Goal: Information Seeking & Learning: Find specific page/section

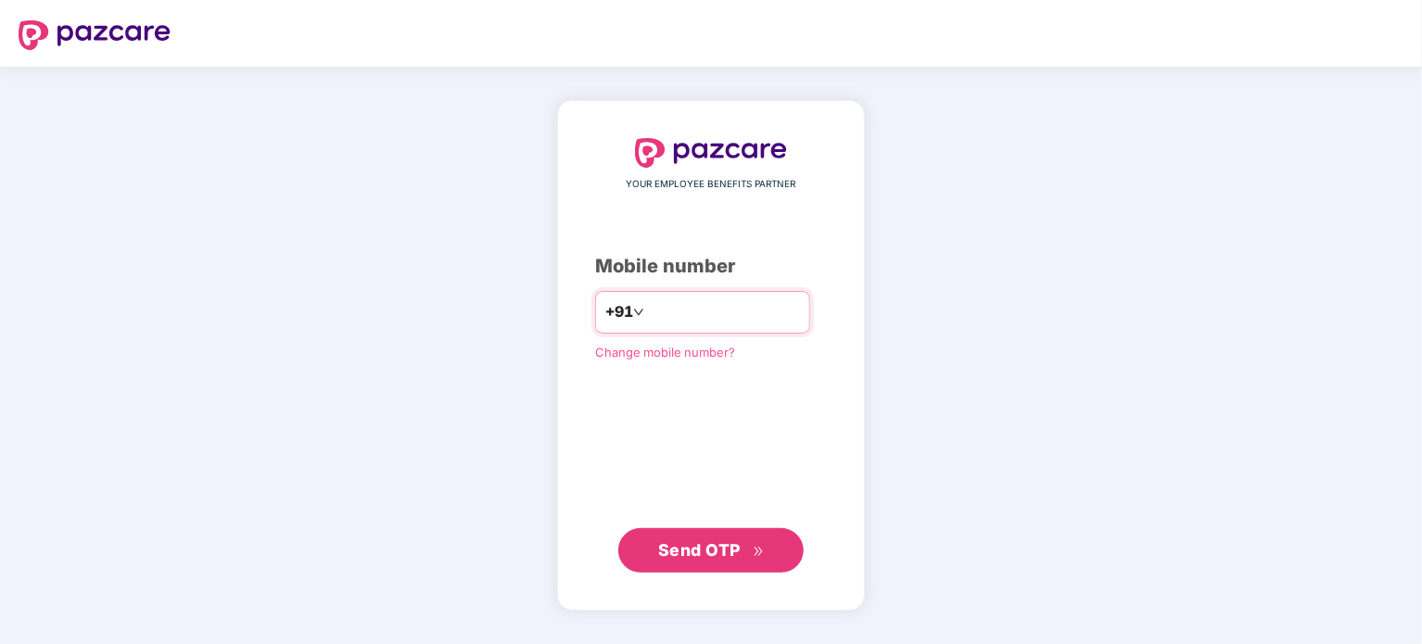
click at [727, 316] on input "number" at bounding box center [724, 313] width 152 height 30
type input "**********"
click at [724, 551] on span "Send OTP" at bounding box center [699, 549] width 82 height 19
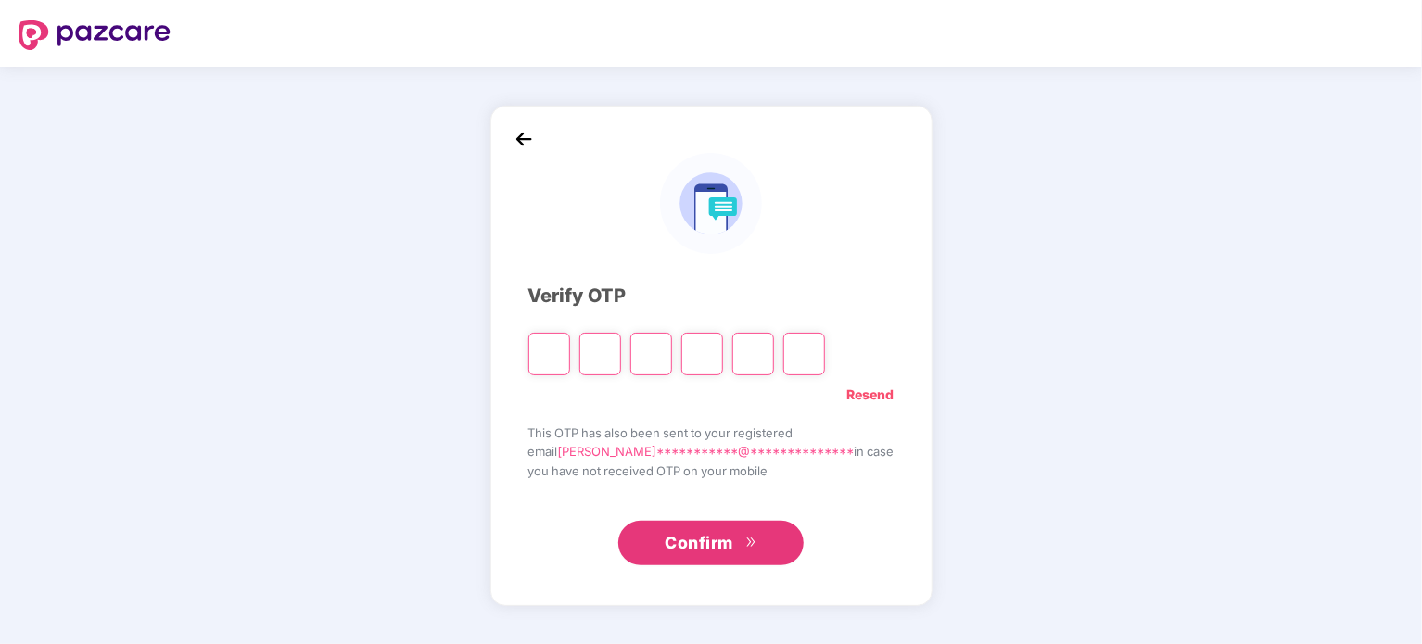
type input "*"
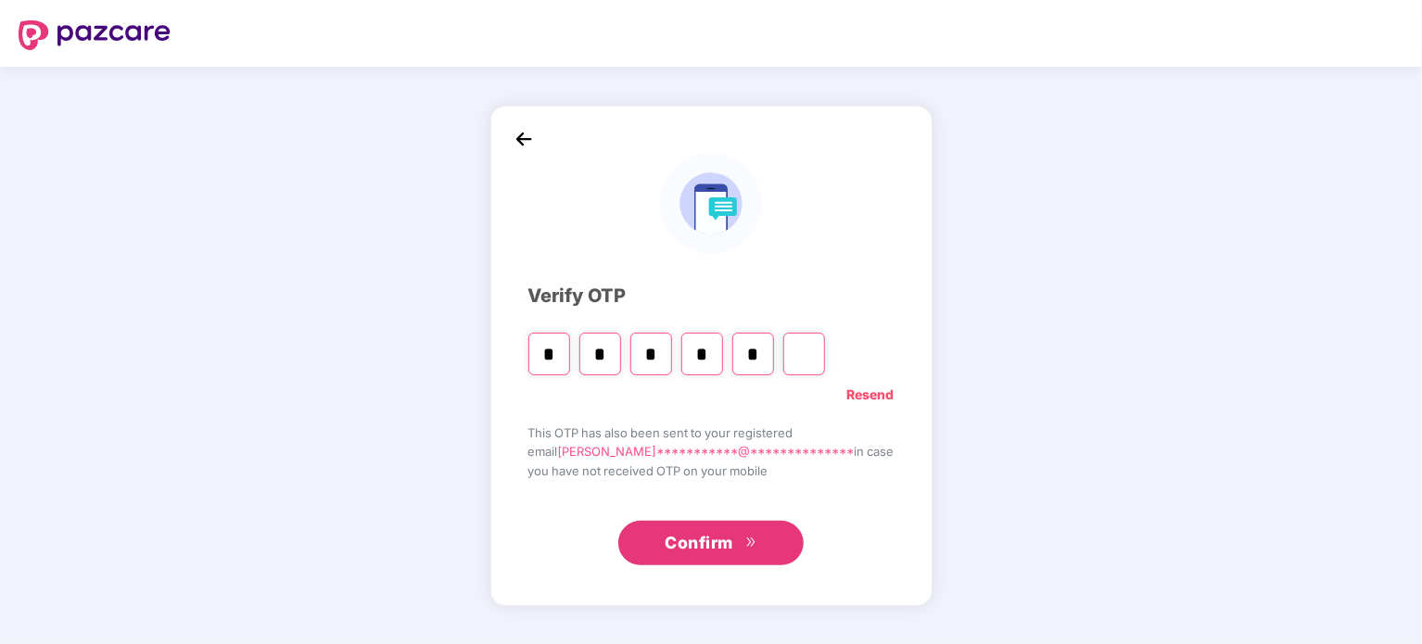
type input "*"
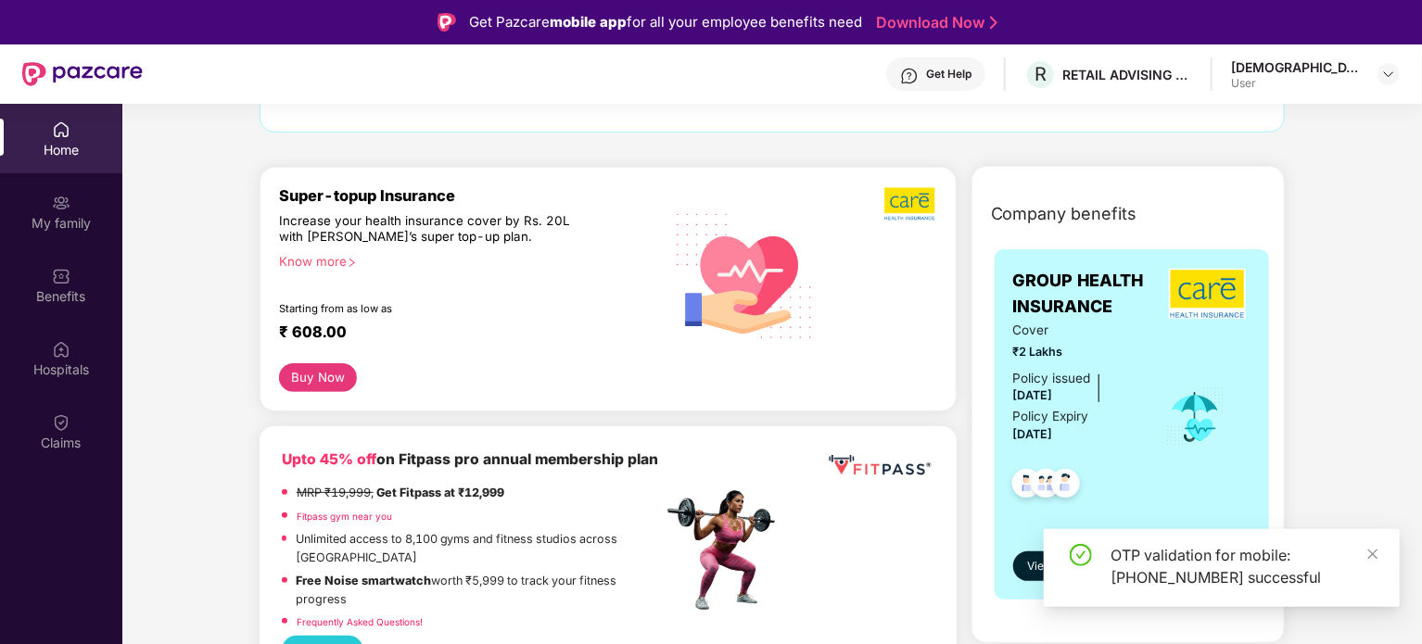
scroll to position [278, 0]
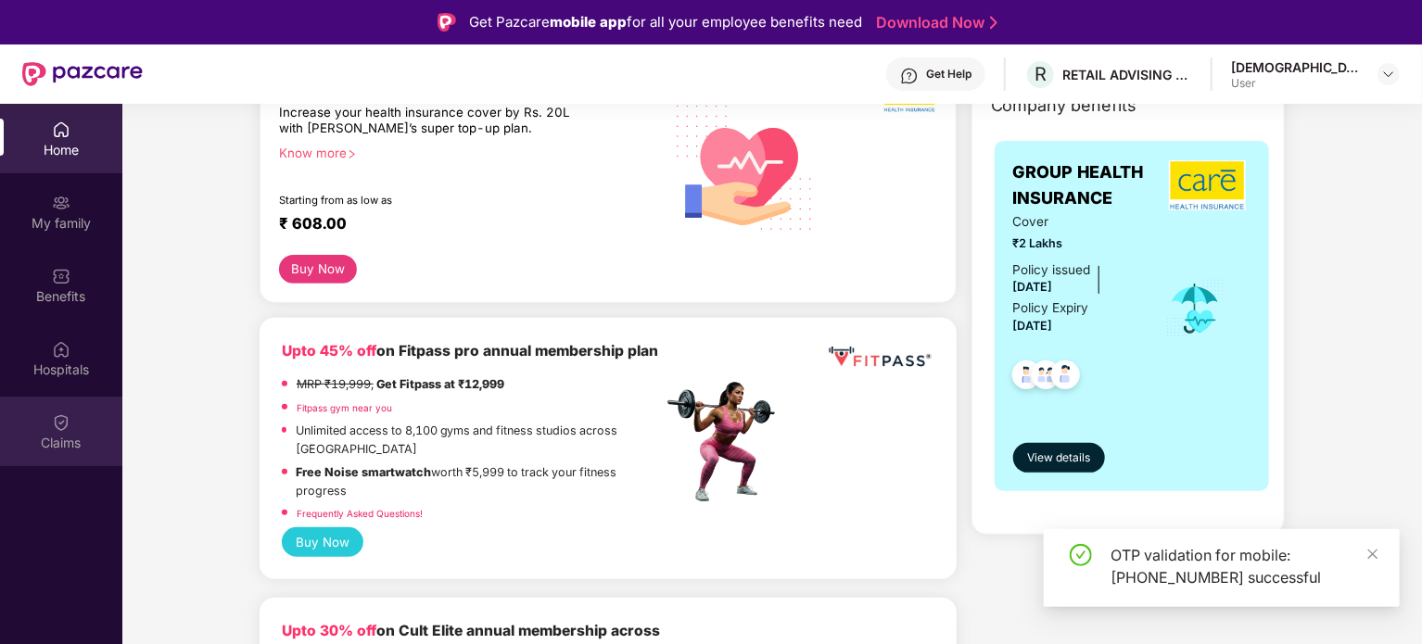
click at [57, 429] on img at bounding box center [61, 422] width 19 height 19
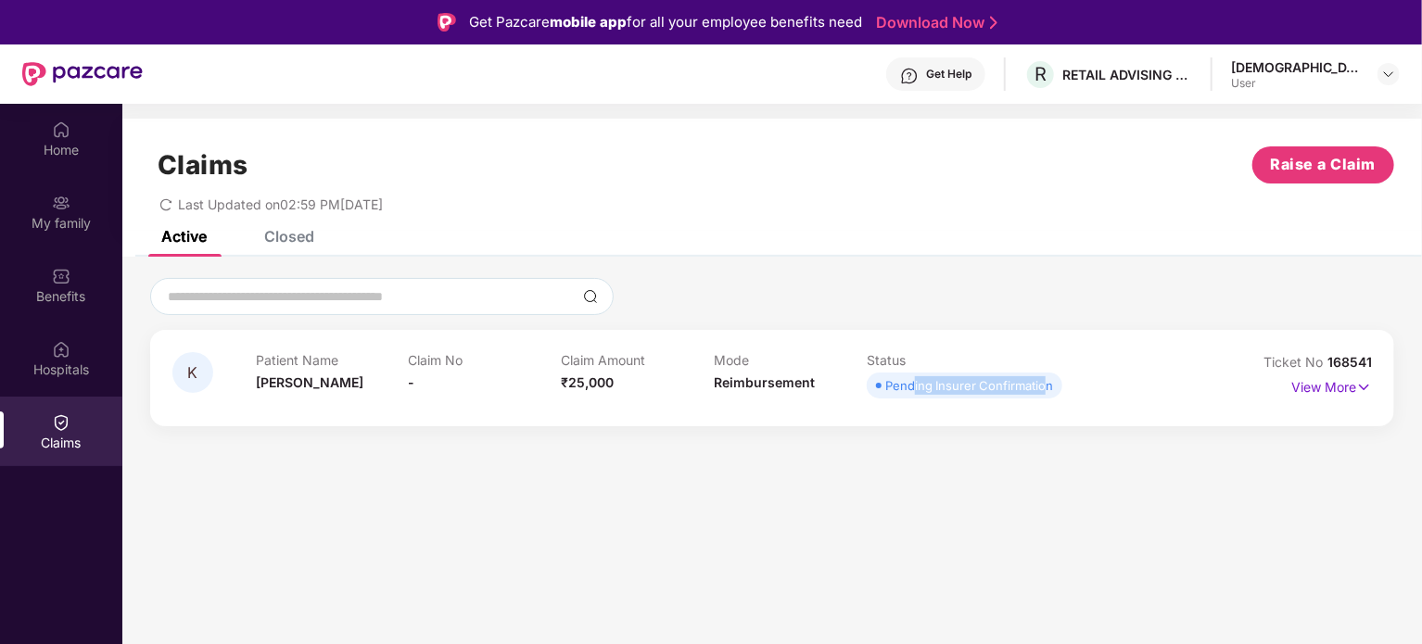
drag, startPoint x: 912, startPoint y: 388, endPoint x: 1047, endPoint y: 400, distance: 134.9
click at [1047, 400] on div "Patient Name [PERSON_NAME] No - Claim Amount ₹25,000 Mode Reimbursement Status …" at bounding box center [714, 377] width 916 height 51
click at [1330, 384] on p "View More" at bounding box center [1331, 385] width 81 height 25
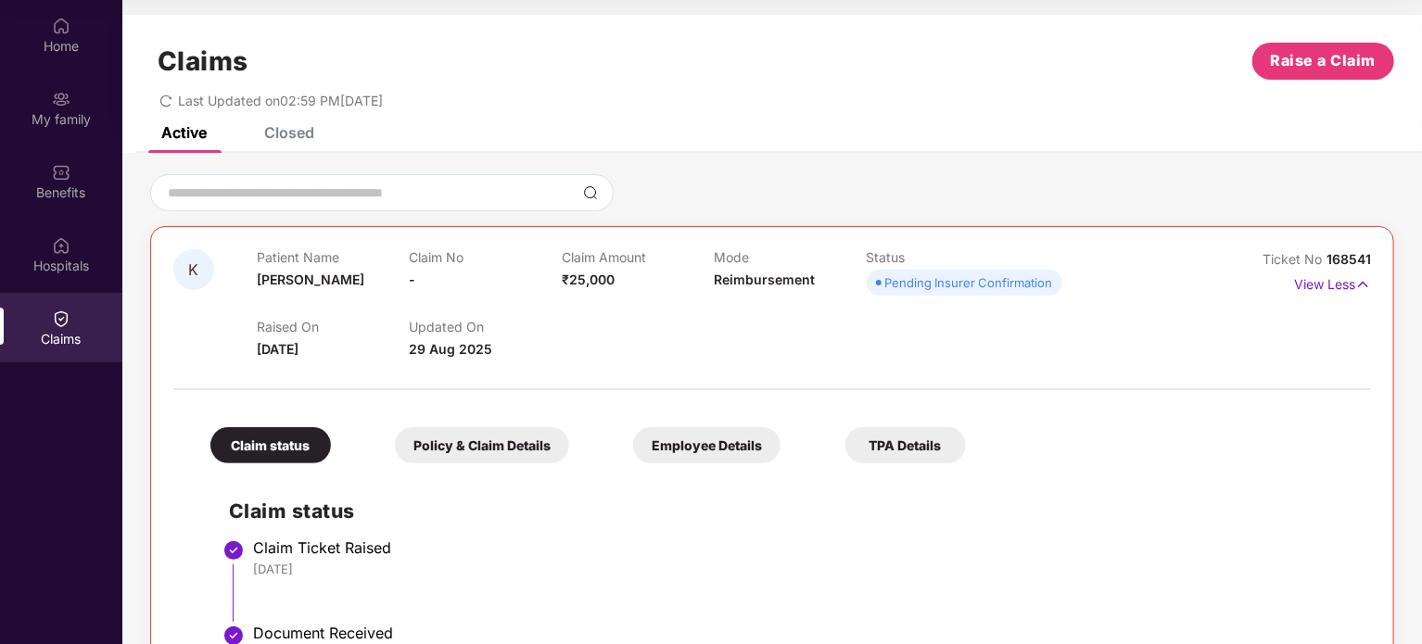
click at [753, 288] on div "Mode Reimbursement" at bounding box center [790, 274] width 152 height 51
click at [311, 141] on div "Closed" at bounding box center [289, 132] width 50 height 19
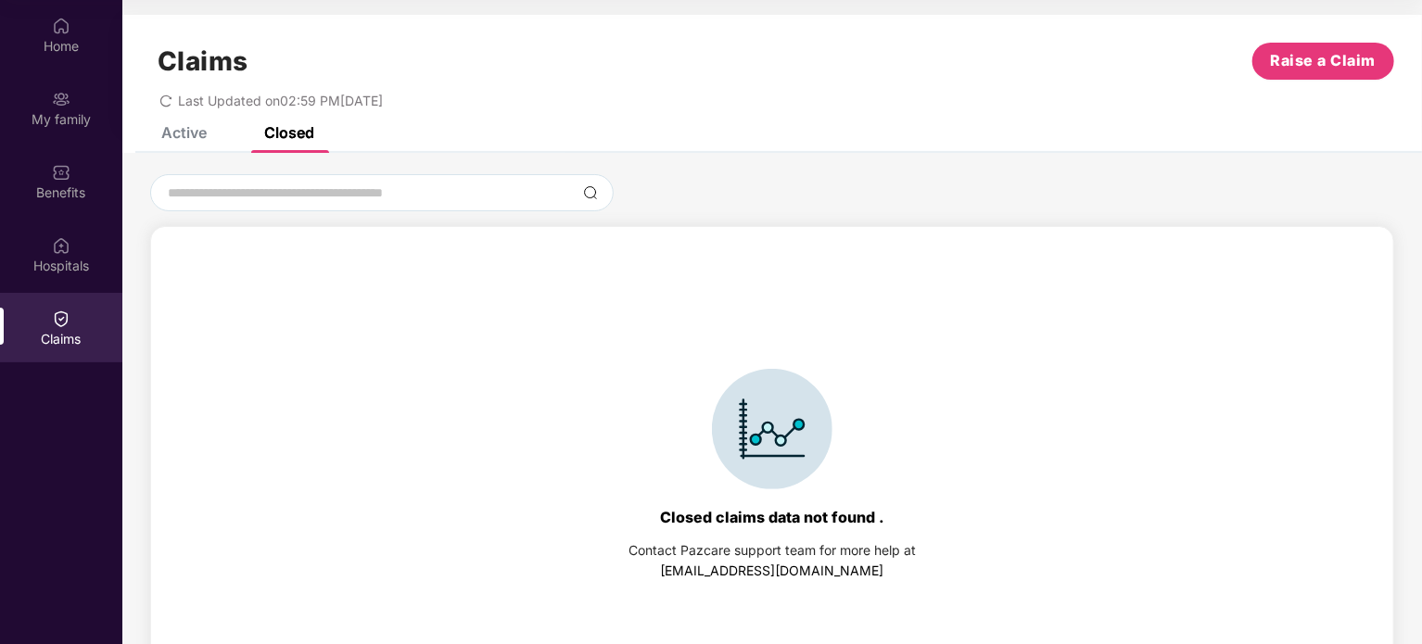
click at [190, 133] on div "Active" at bounding box center [183, 132] width 45 height 19
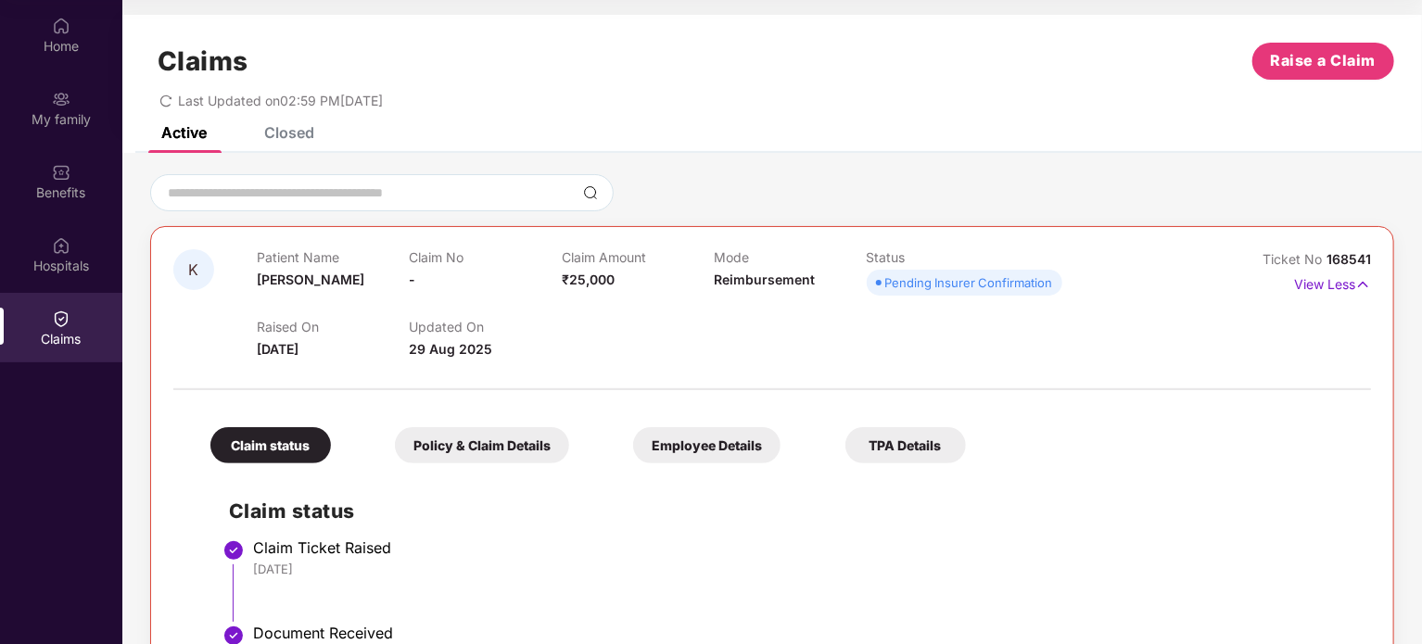
click at [919, 288] on div "Pending Insurer Confirmation" at bounding box center [969, 282] width 168 height 19
drag, startPoint x: 919, startPoint y: 288, endPoint x: 1059, endPoint y: 271, distance: 141.1
click at [1059, 271] on div "Patient Name [PERSON_NAME] No - Claim Amount ₹25,000 Mode Reimbursement Status …" at bounding box center [714, 274] width 915 height 51
click at [590, 285] on span "₹25,000" at bounding box center [588, 280] width 53 height 16
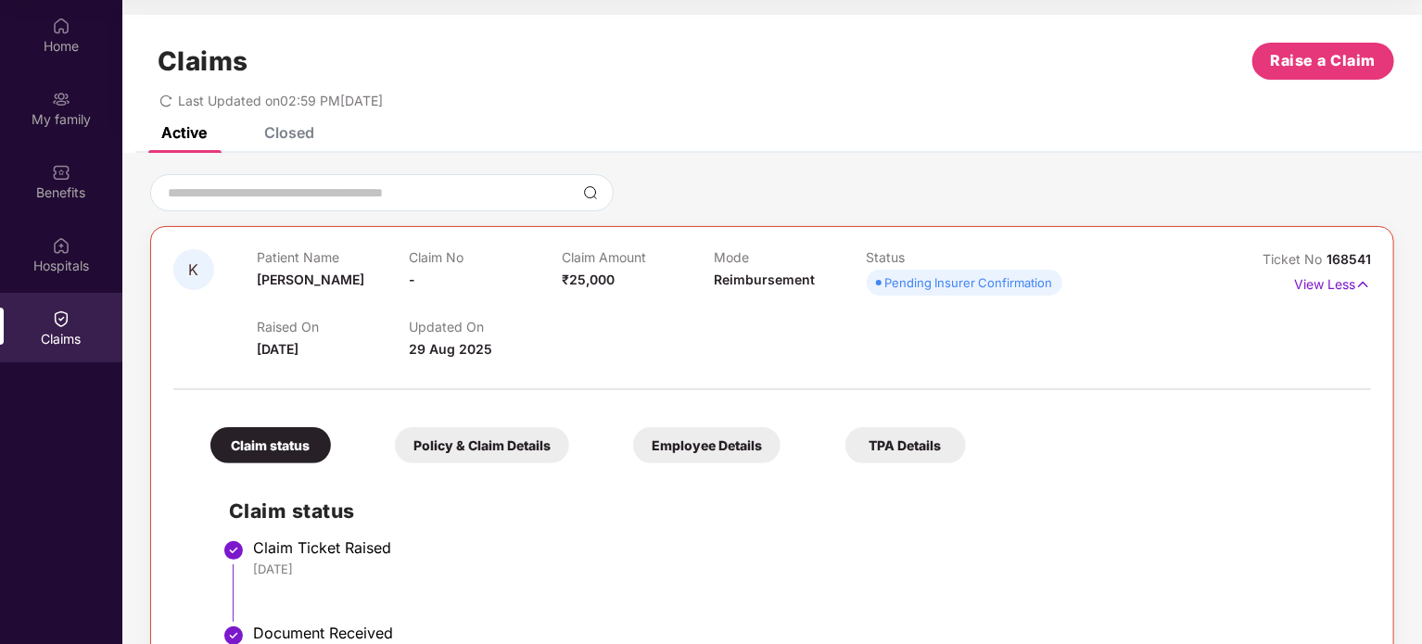
click at [730, 283] on span "Reimbursement" at bounding box center [764, 280] width 101 height 16
click at [300, 273] on span "[PERSON_NAME]" at bounding box center [311, 280] width 108 height 16
click at [438, 355] on span "29 Aug 2025" at bounding box center [450, 349] width 83 height 16
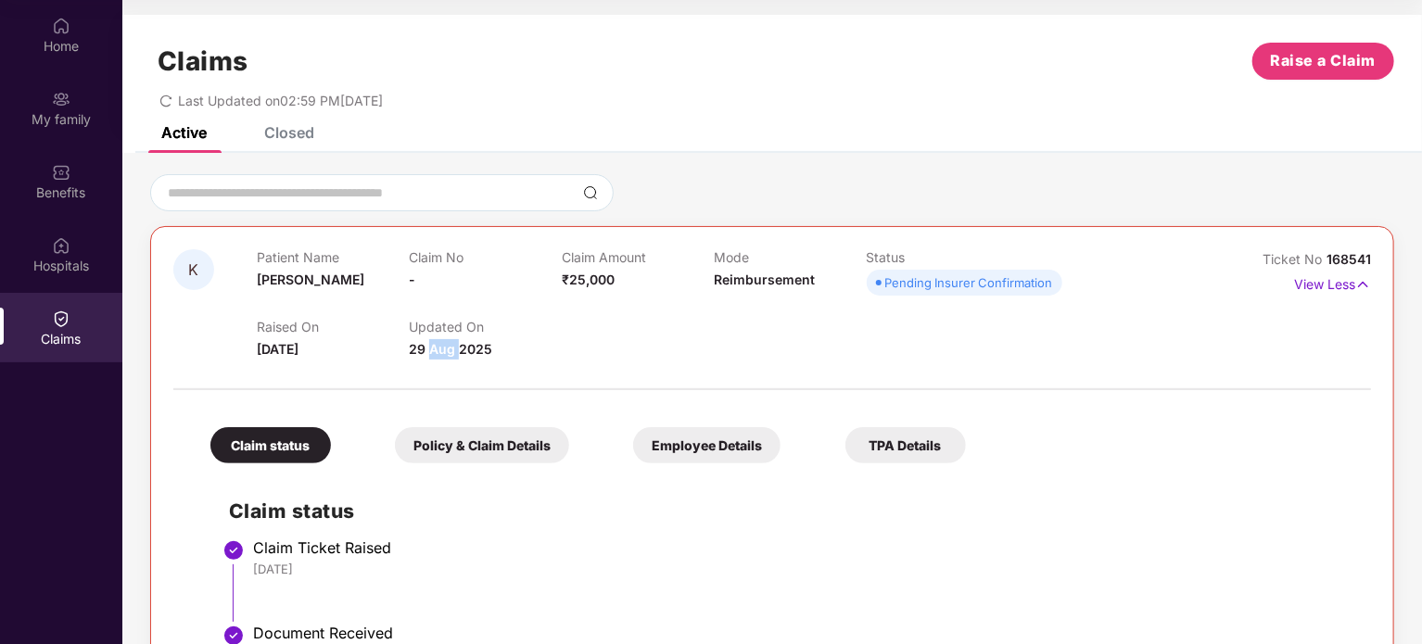
click at [438, 355] on span "29 Aug 2025" at bounding box center [450, 349] width 83 height 16
click at [445, 197] on input at bounding box center [371, 193] width 410 height 19
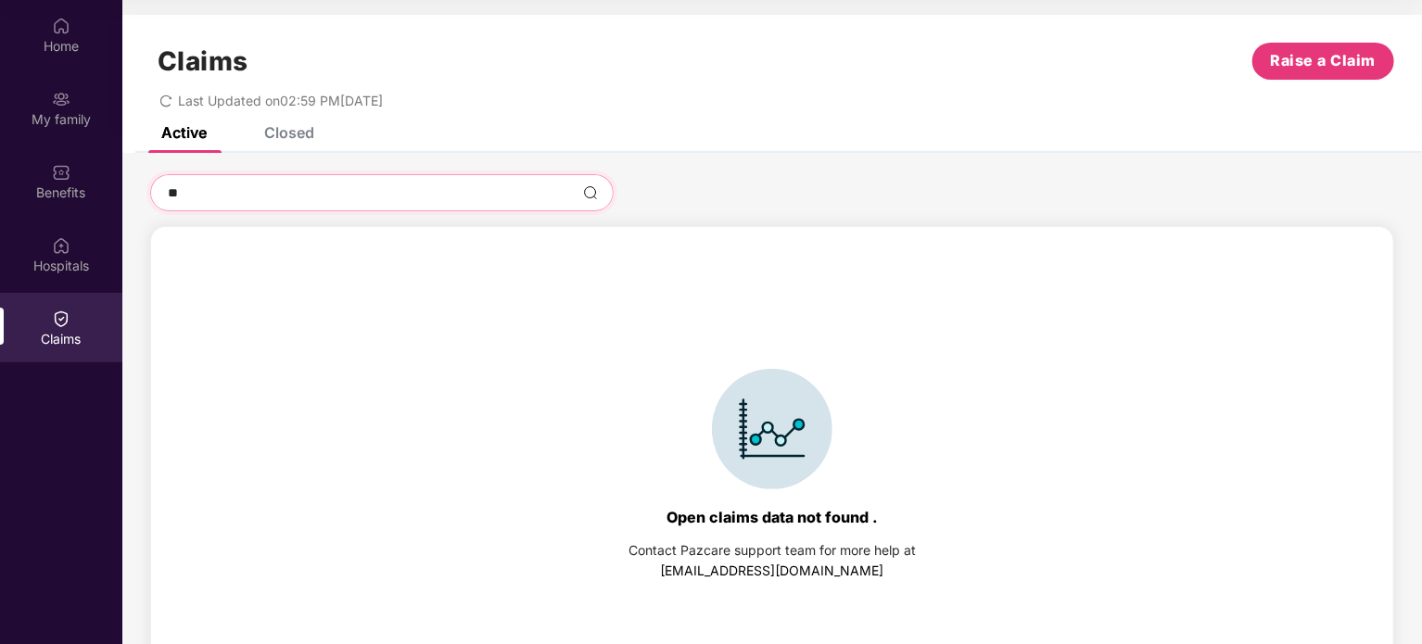
type input "*"
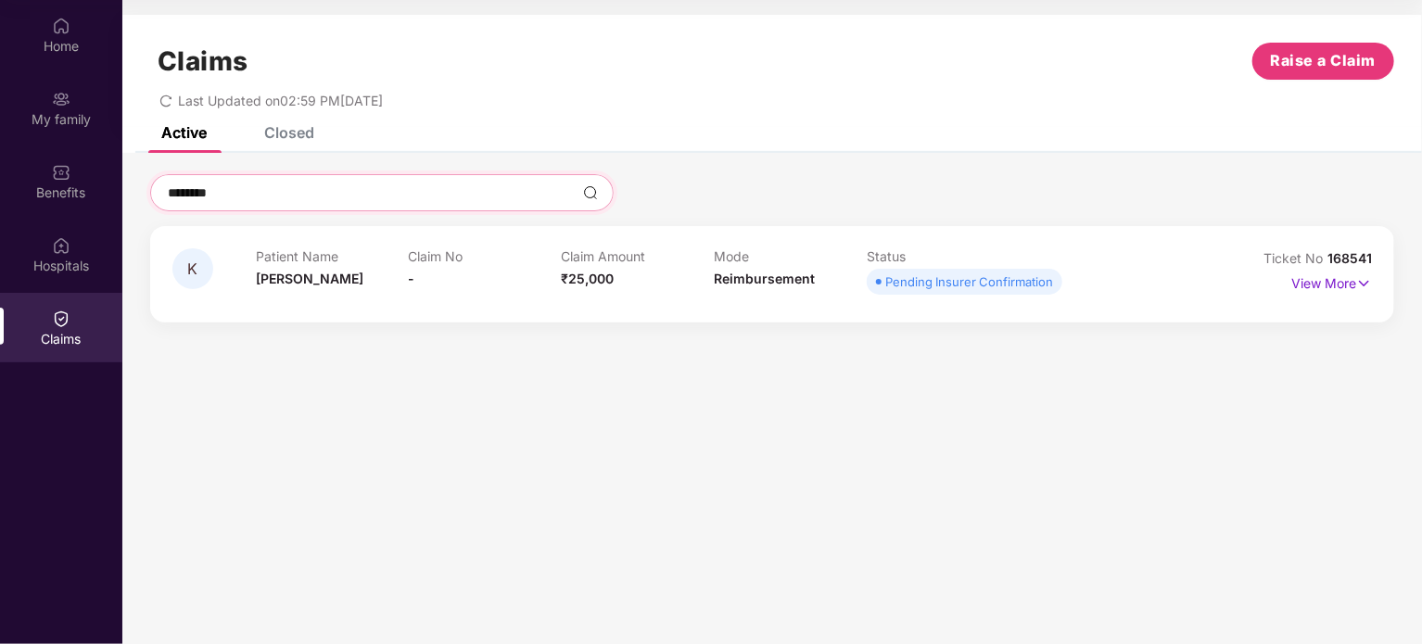
type input "********"
click at [247, 100] on span "Last Updated on 02:59 PM[DATE]" at bounding box center [280, 101] width 205 height 16
click at [61, 95] on img at bounding box center [61, 99] width 19 height 19
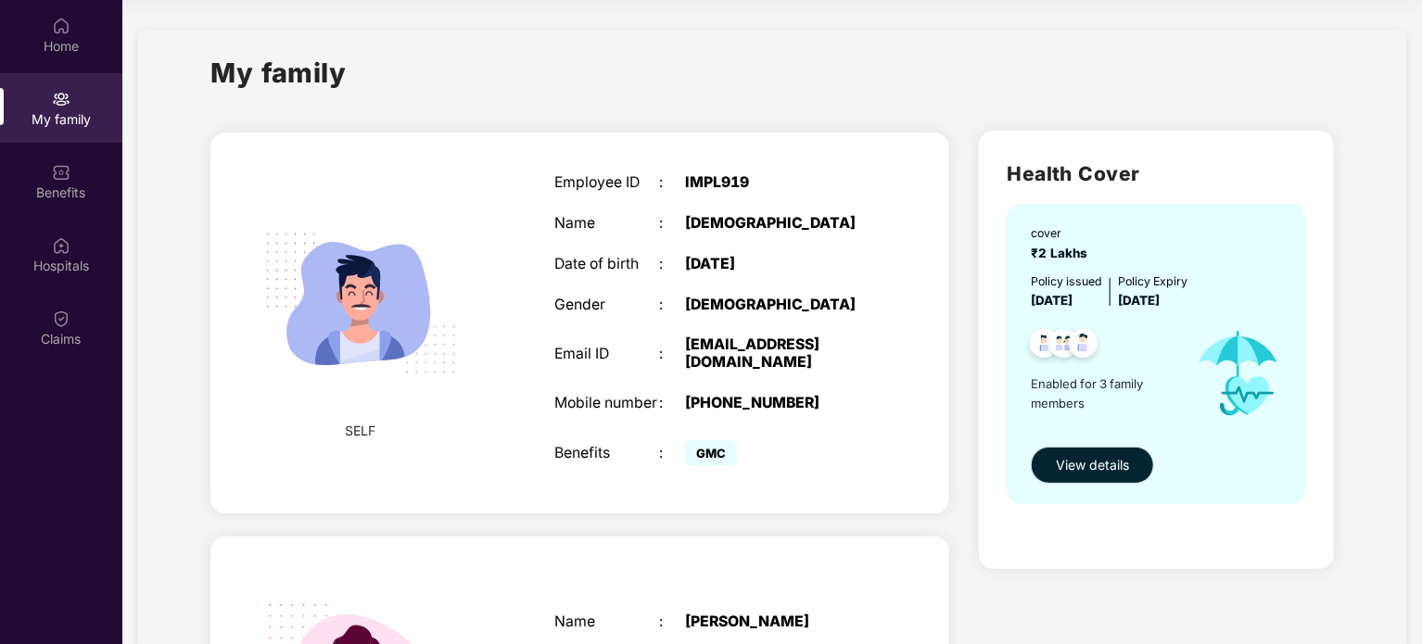
click at [1117, 455] on span "View details" at bounding box center [1092, 465] width 73 height 20
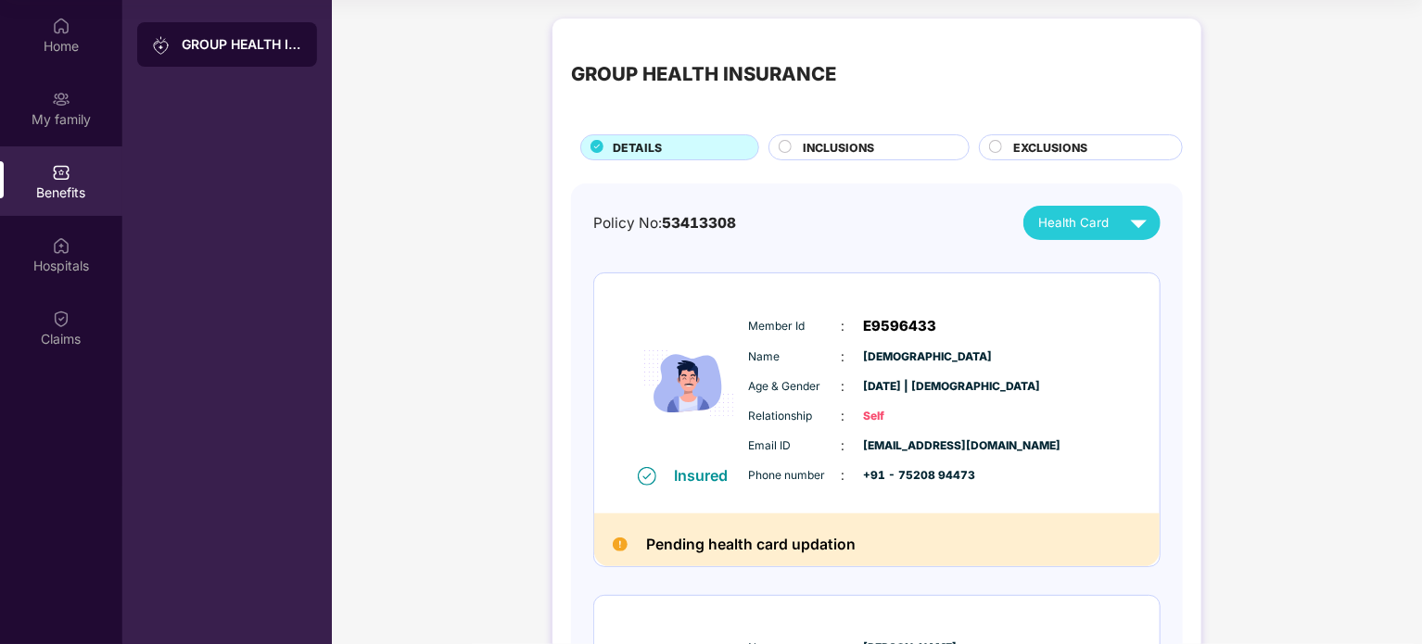
click at [686, 543] on h2 "Pending health card updation" at bounding box center [750, 544] width 209 height 25
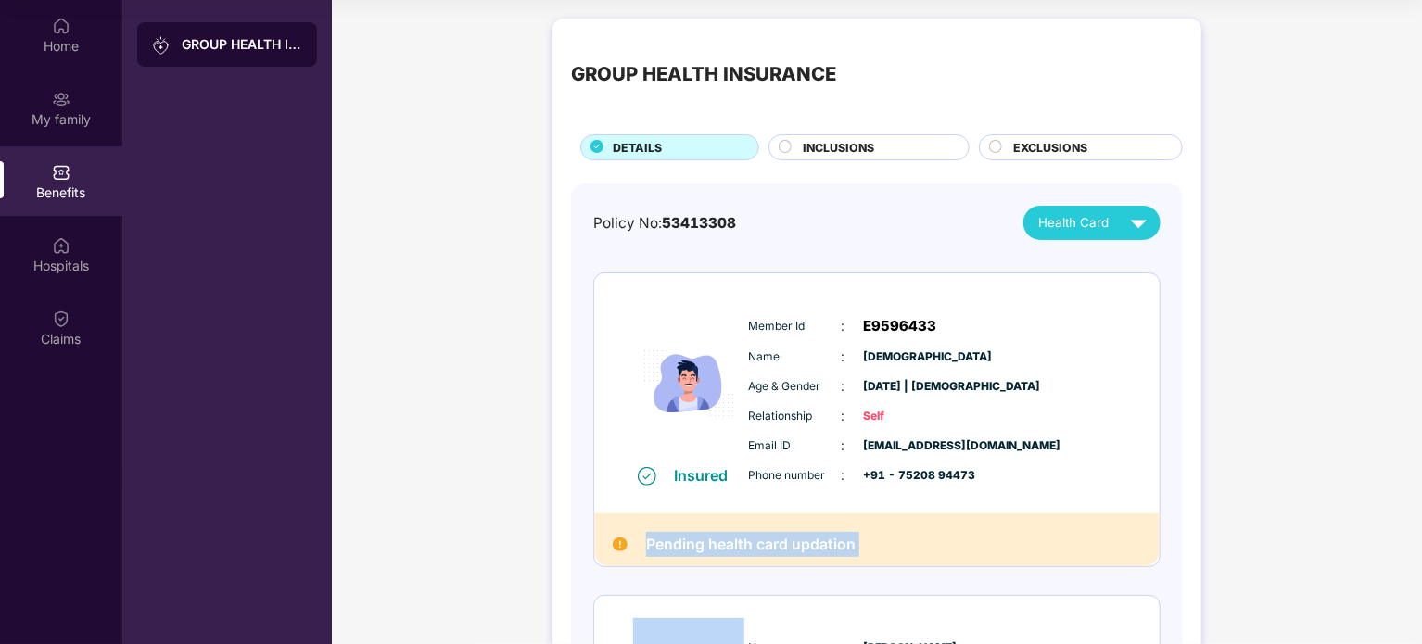
drag, startPoint x: 686, startPoint y: 543, endPoint x: 877, endPoint y: 552, distance: 191.1
click at [877, 552] on div "Pending health card updation" at bounding box center [876, 540] width 565 height 53
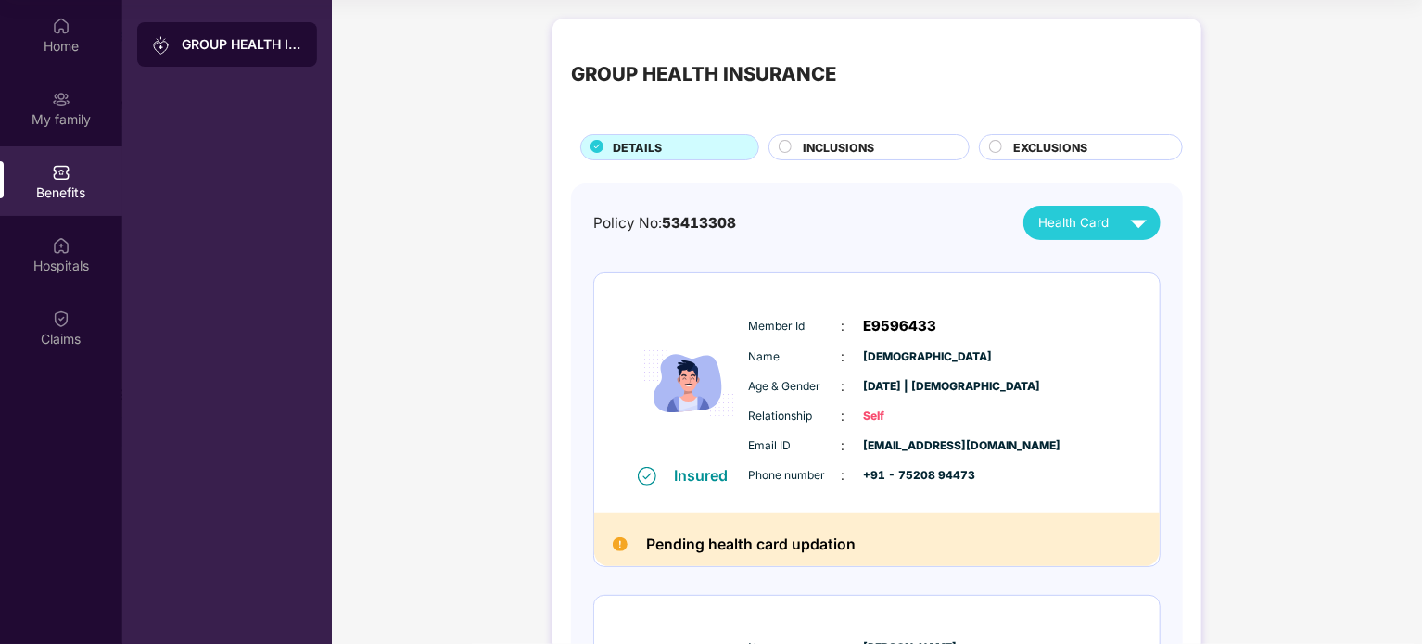
click at [905, 477] on span "+91 - 75208 94473" at bounding box center [910, 476] width 93 height 18
drag, startPoint x: 905, startPoint y: 477, endPoint x: 958, endPoint y: 476, distance: 53.8
click at [957, 476] on span "+91 - 75208 94473" at bounding box center [910, 476] width 93 height 18
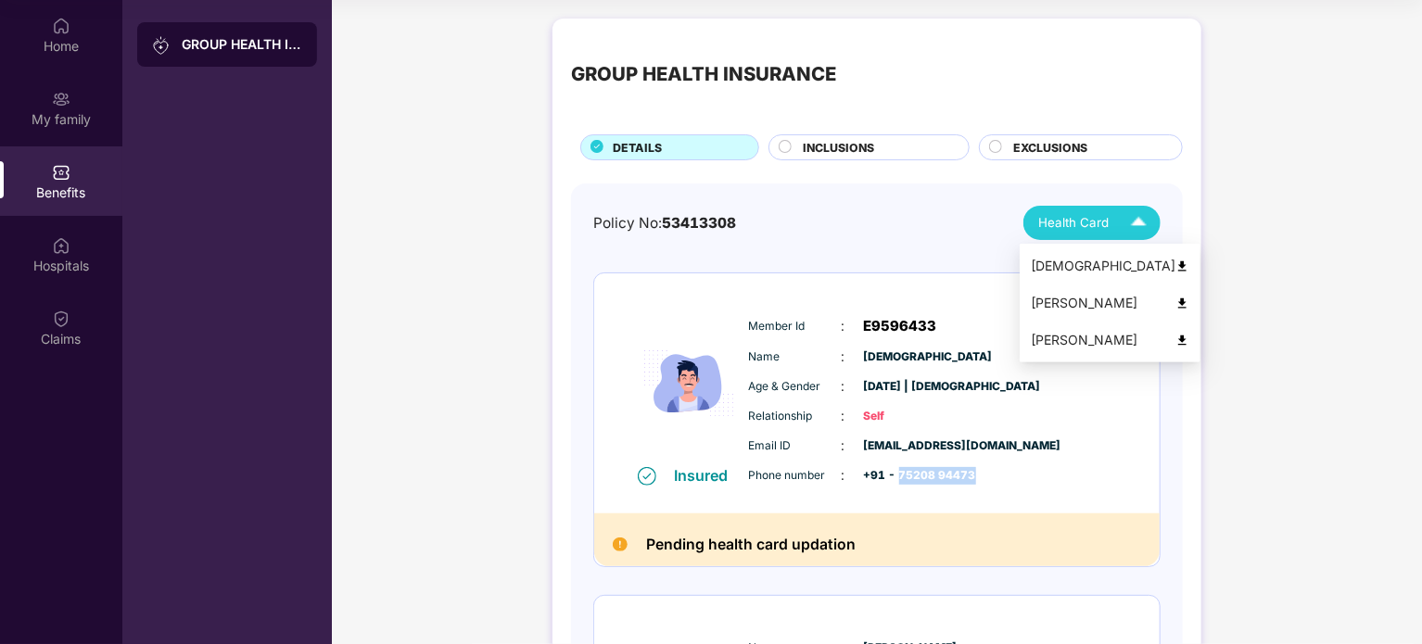
click at [1075, 224] on span "Health Card" at bounding box center [1073, 222] width 70 height 19
click at [1069, 309] on div "[PERSON_NAME]" at bounding box center [1110, 303] width 159 height 20
click at [1082, 263] on div "[DEMOGRAPHIC_DATA]" at bounding box center [1110, 266] width 159 height 20
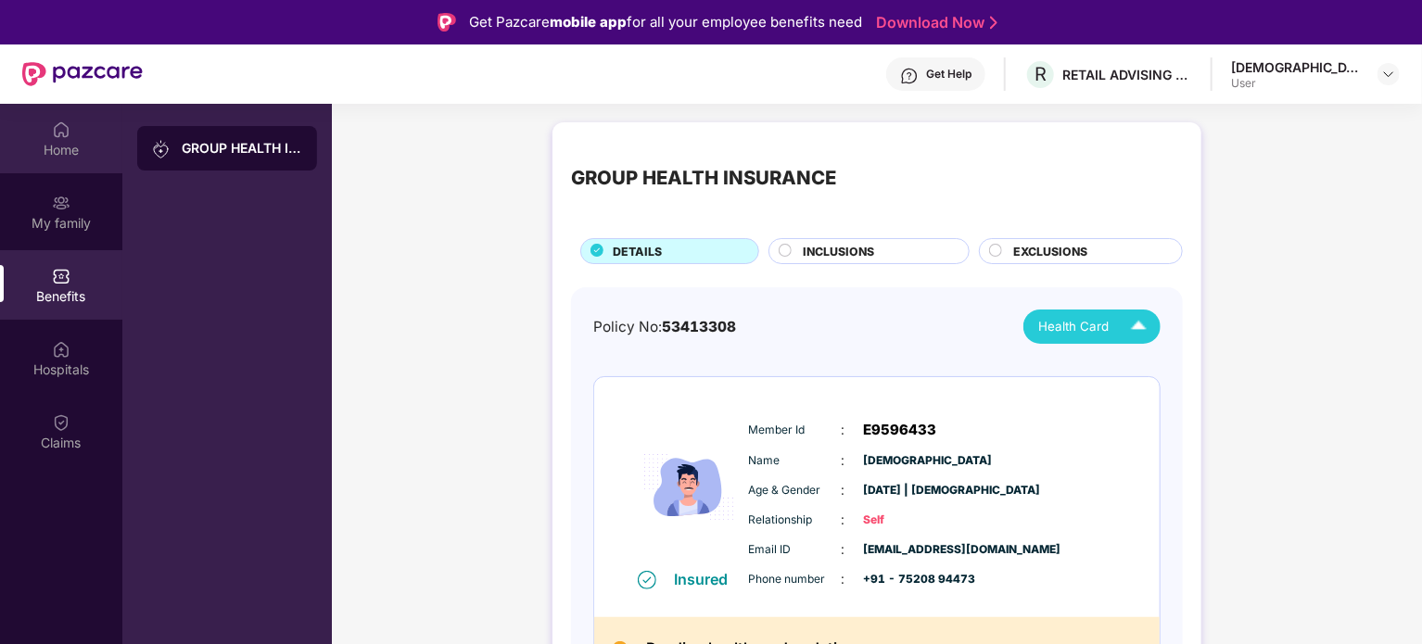
click at [66, 145] on div "Home" at bounding box center [61, 150] width 122 height 19
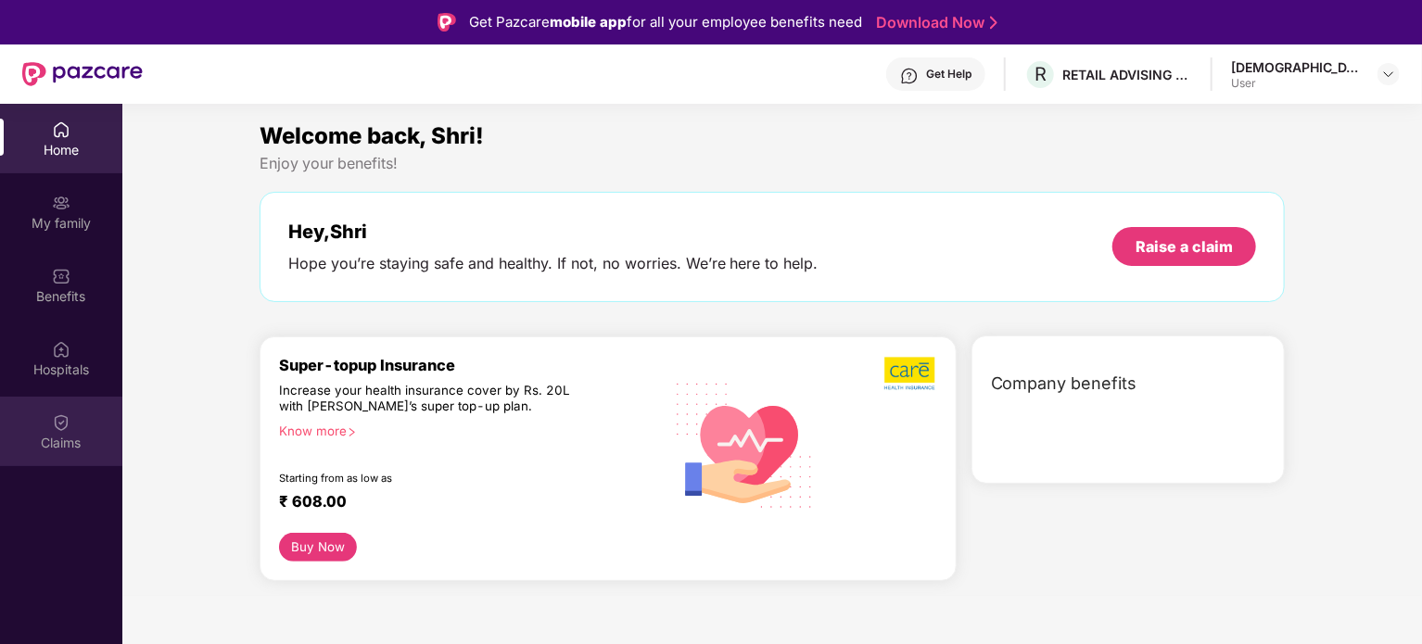
click at [67, 445] on div "Claims" at bounding box center [61, 443] width 122 height 19
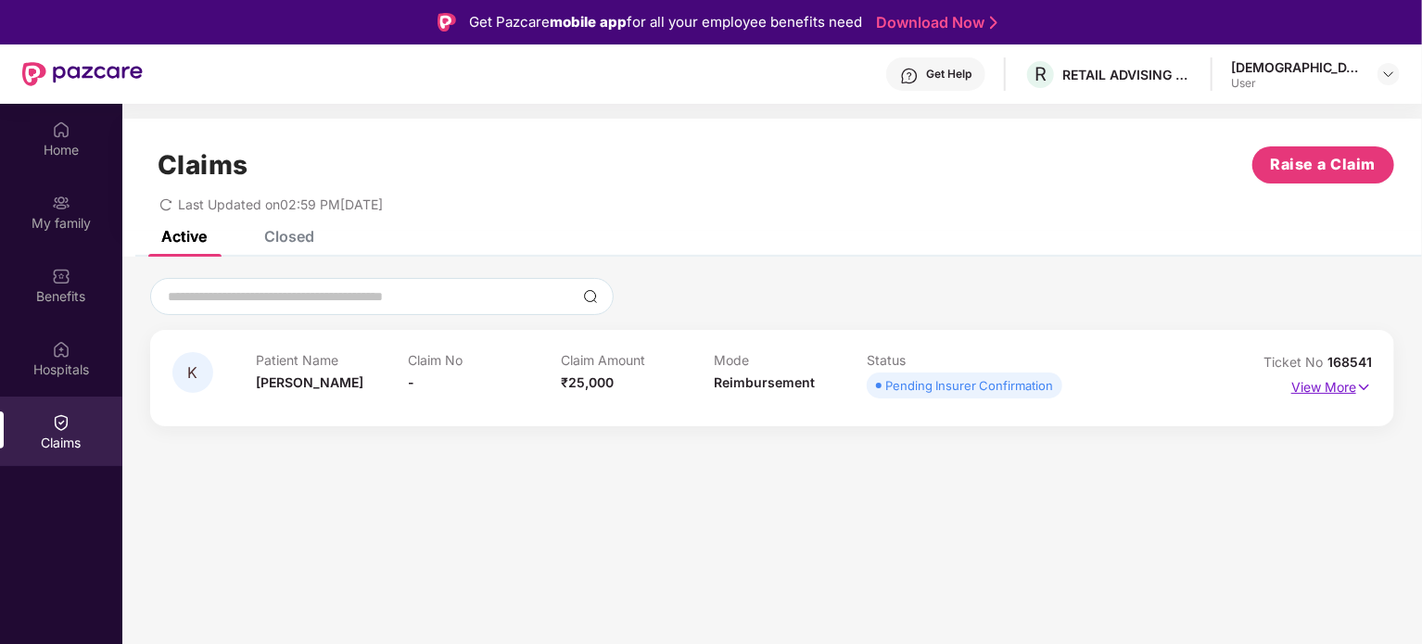
click at [1344, 388] on p "View More" at bounding box center [1331, 385] width 81 height 25
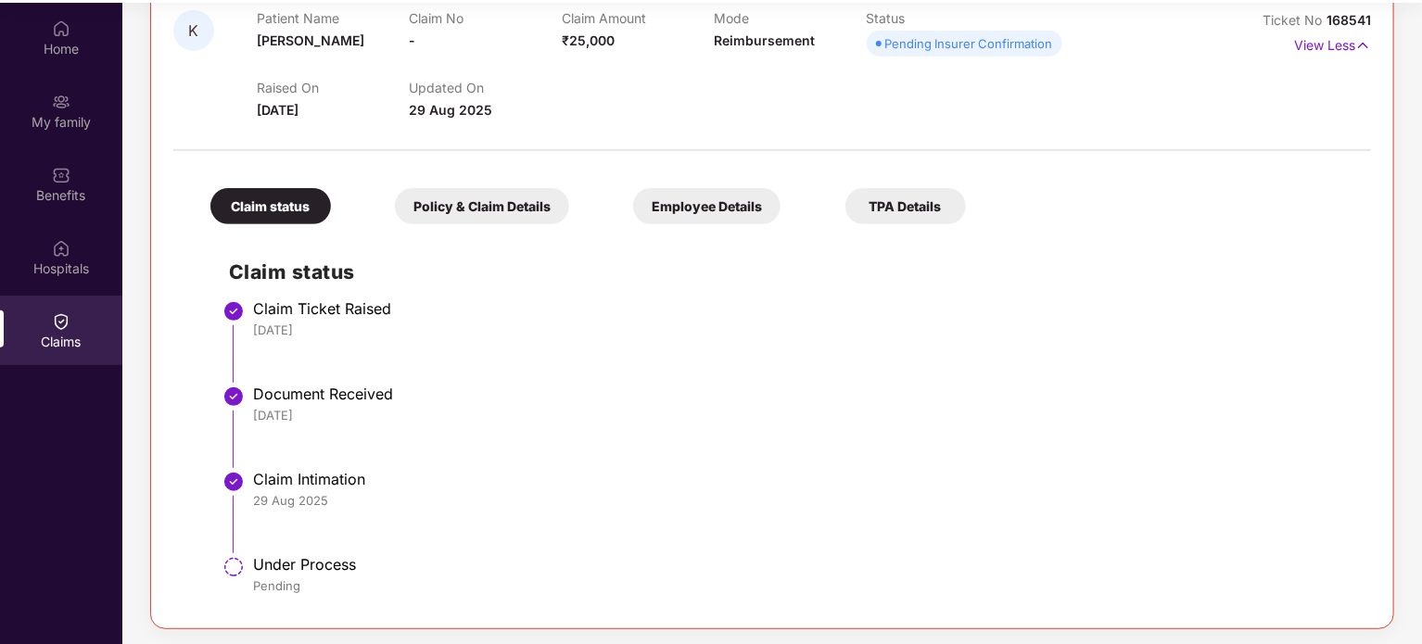
scroll to position [104, 0]
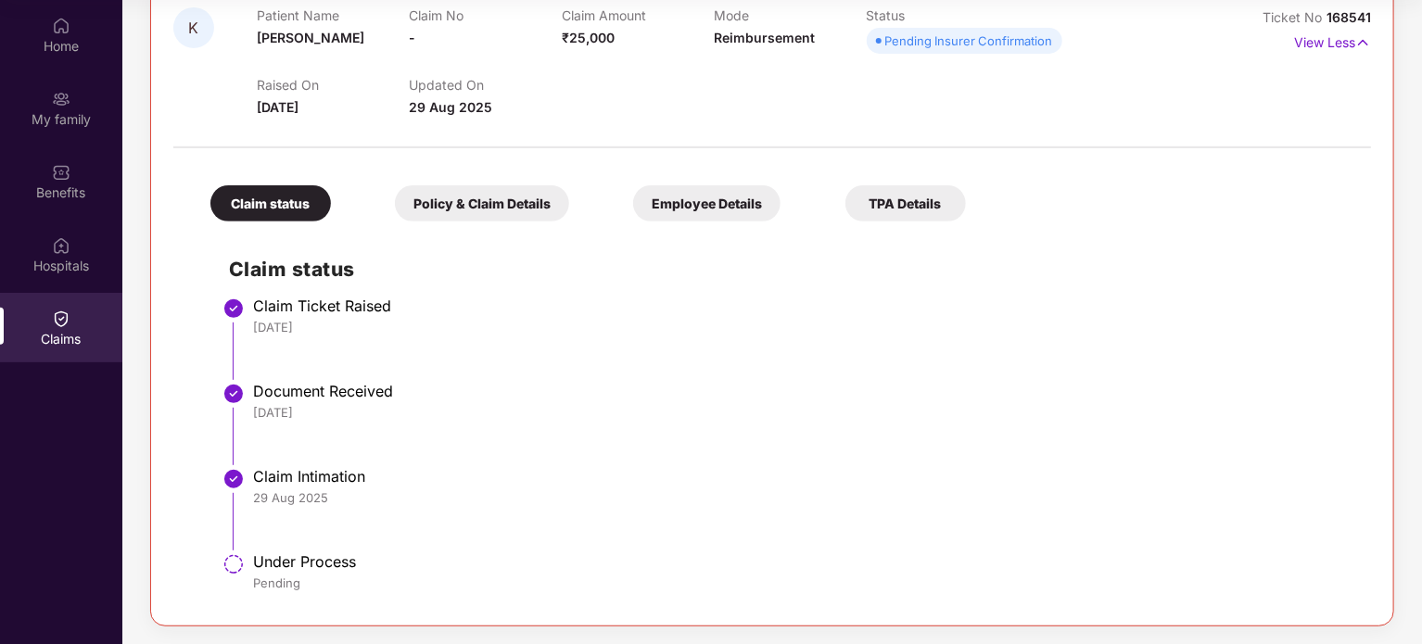
click at [290, 471] on div "Claim Intimation" at bounding box center [802, 476] width 1099 height 19
drag, startPoint x: 290, startPoint y: 471, endPoint x: 376, endPoint y: 473, distance: 86.2
click at [376, 473] on div "Claim Intimation" at bounding box center [802, 476] width 1099 height 19
click at [319, 563] on div "Under Process" at bounding box center [802, 561] width 1099 height 19
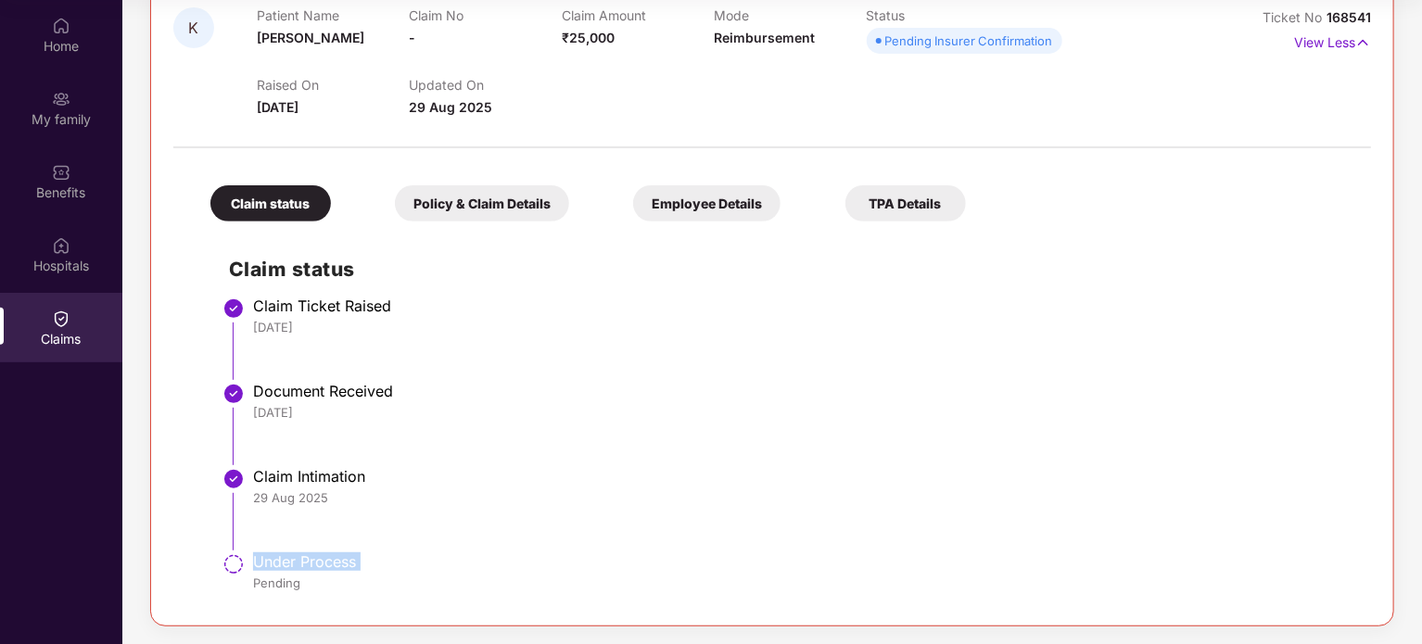
click at [319, 563] on div "Under Process" at bounding box center [802, 561] width 1099 height 19
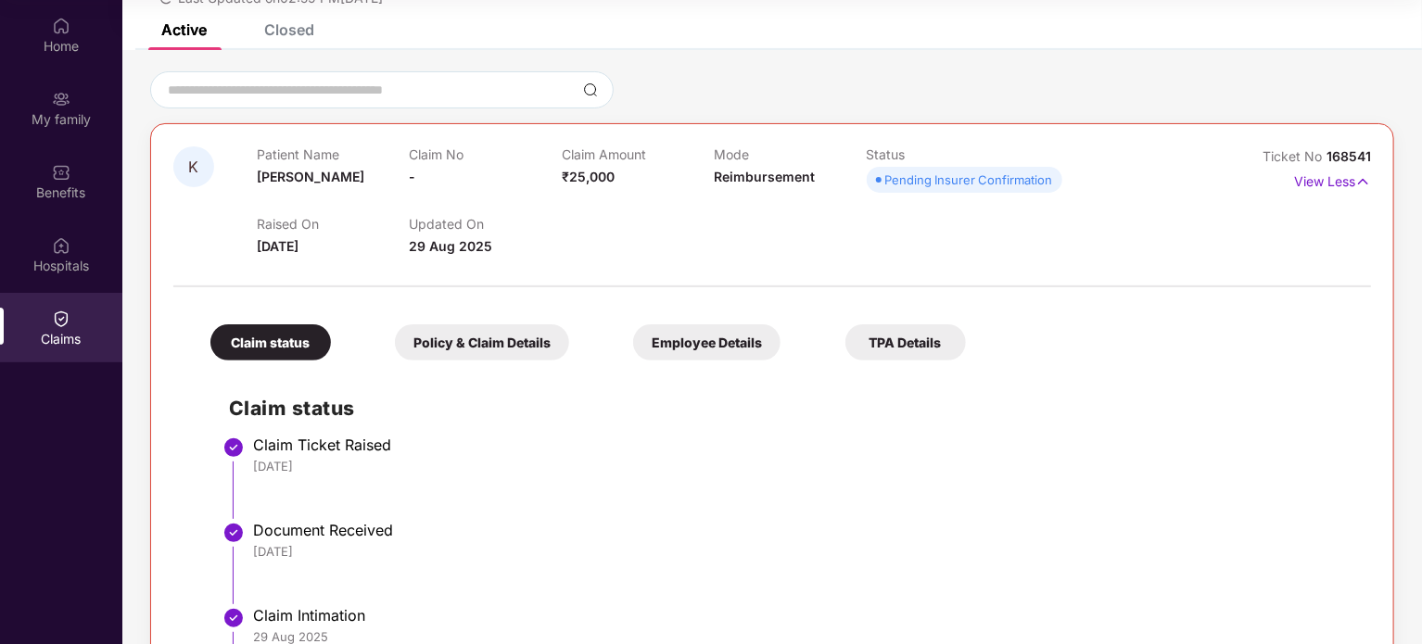
scroll to position [0, 0]
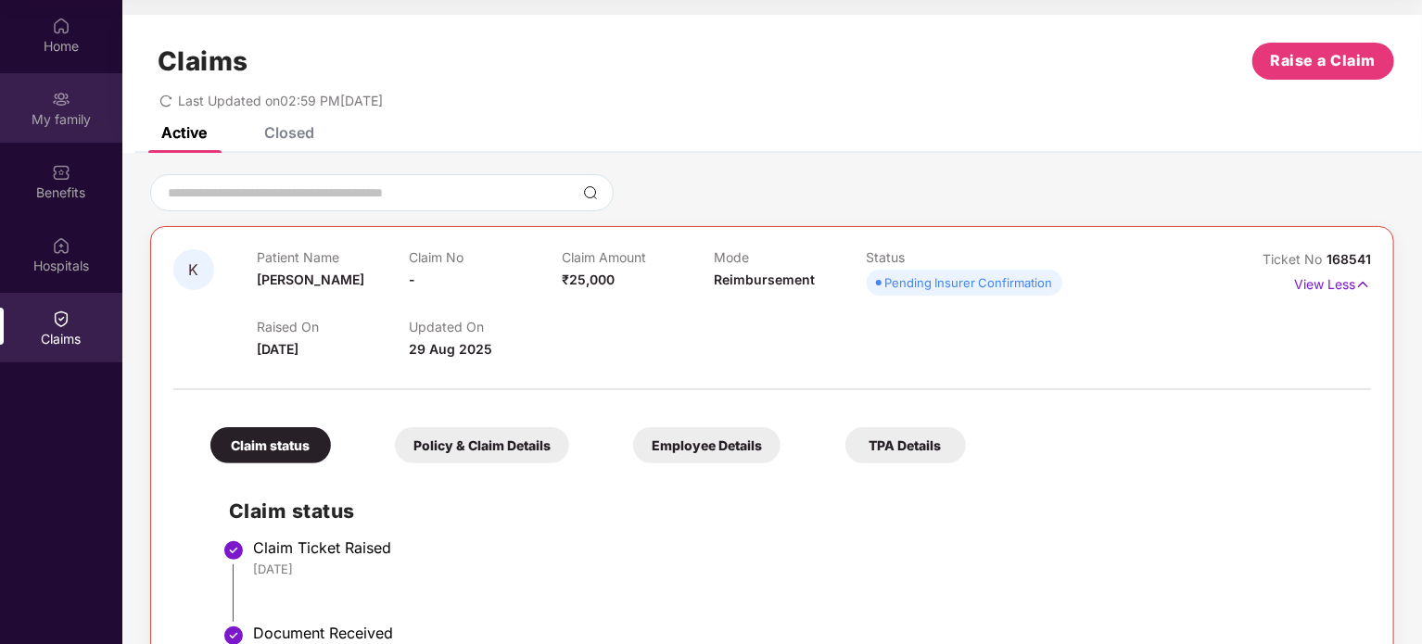
click at [61, 129] on div "My family" at bounding box center [61, 108] width 122 height 70
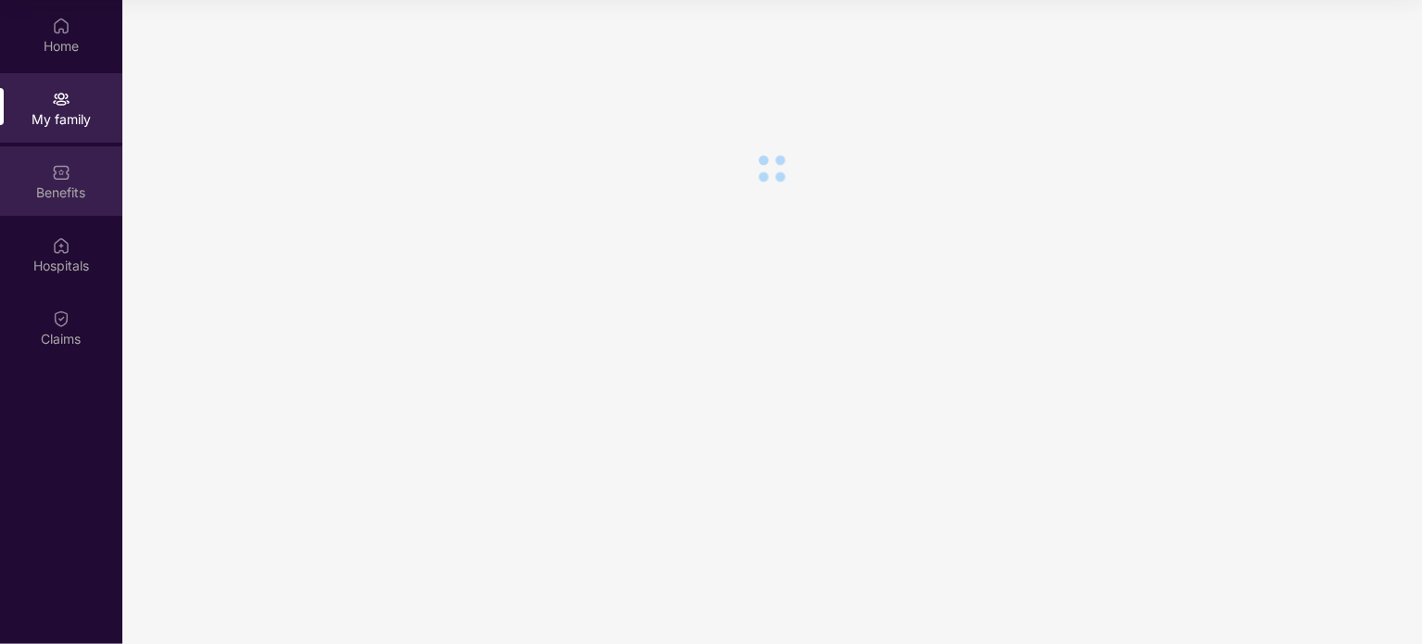
click at [64, 194] on div "Benefits" at bounding box center [61, 193] width 122 height 19
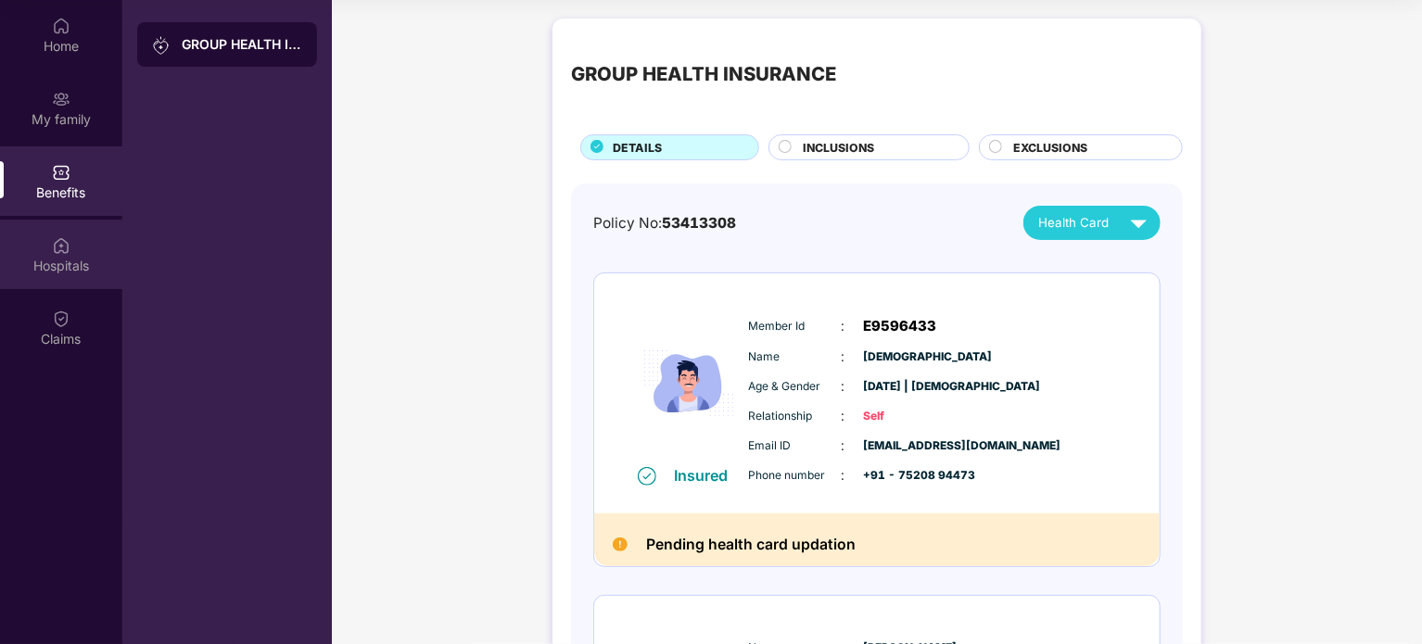
click at [90, 257] on div "Hospitals" at bounding box center [61, 266] width 122 height 19
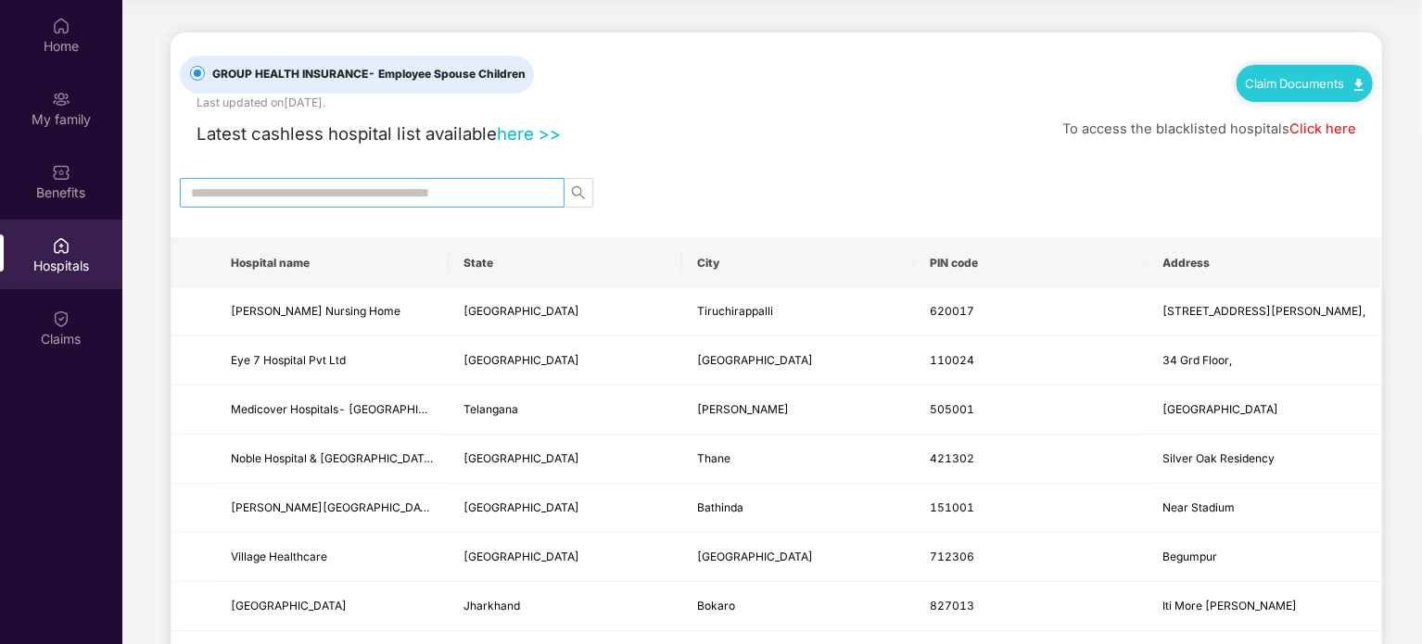
click at [470, 196] on input "text" at bounding box center [365, 193] width 348 height 20
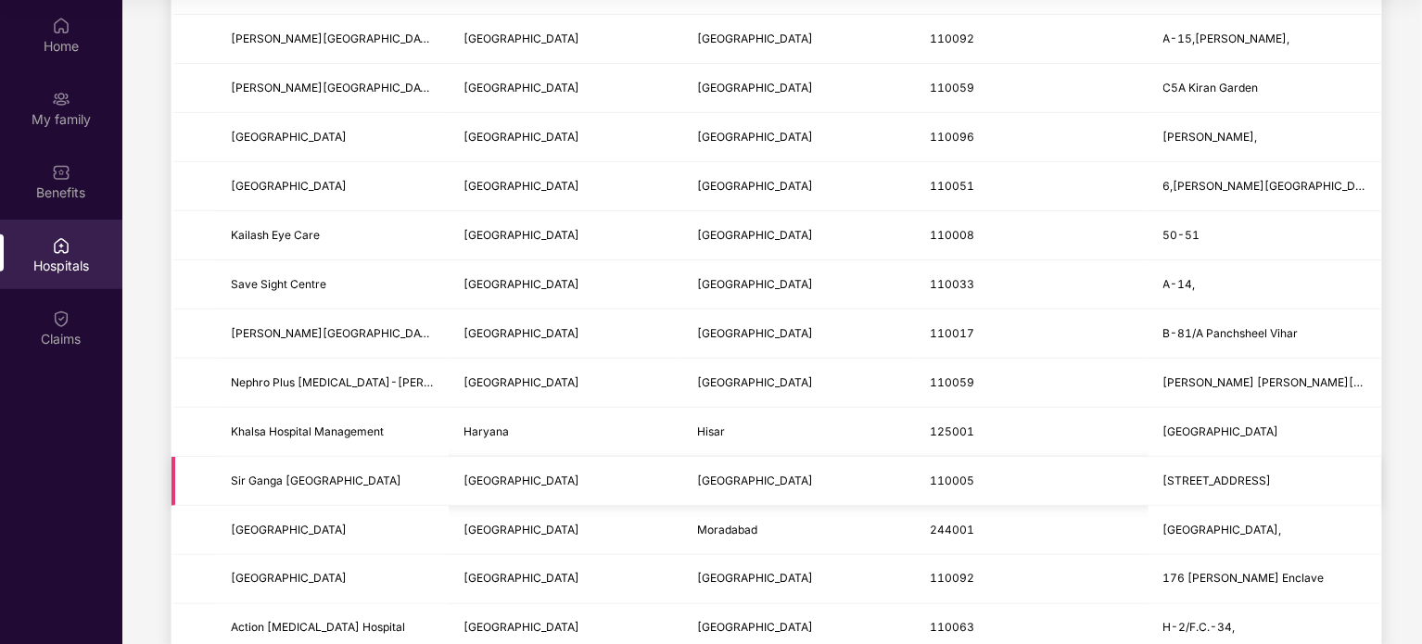
scroll to position [463, 0]
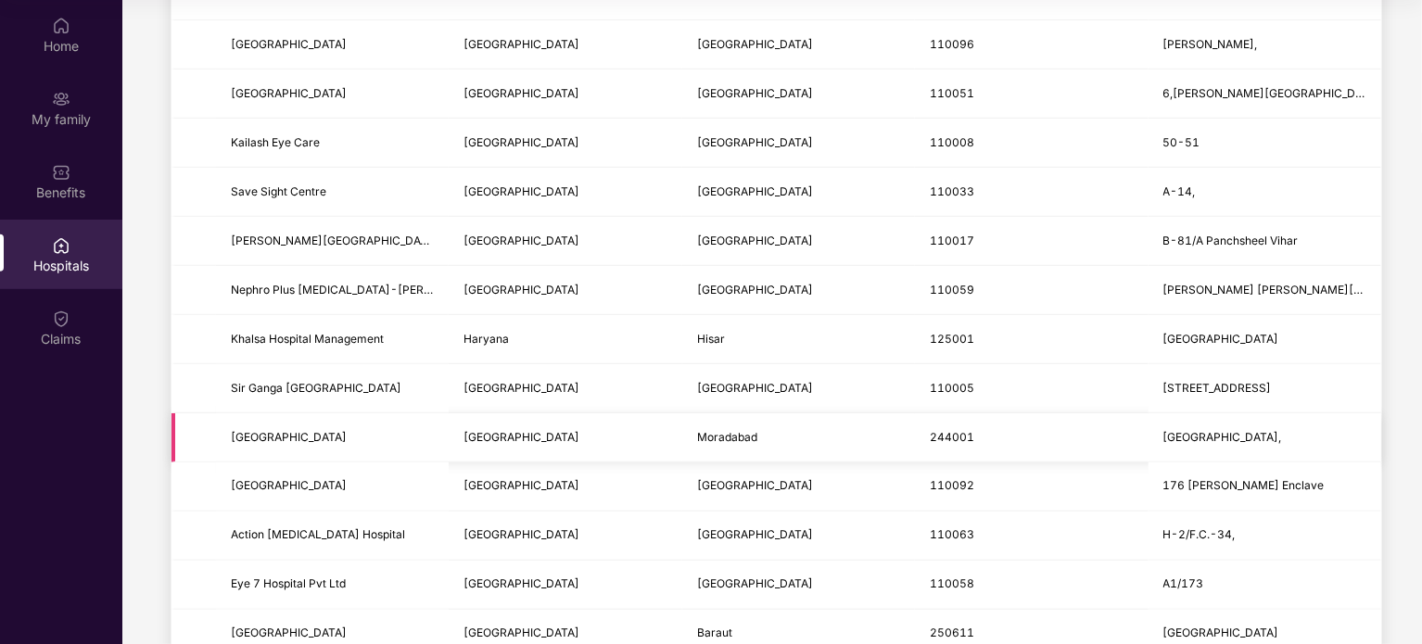
type input "*****"
click at [290, 440] on span "[GEOGRAPHIC_DATA]" at bounding box center [289, 437] width 116 height 14
click at [501, 424] on td "[GEOGRAPHIC_DATA]" at bounding box center [565, 437] width 233 height 49
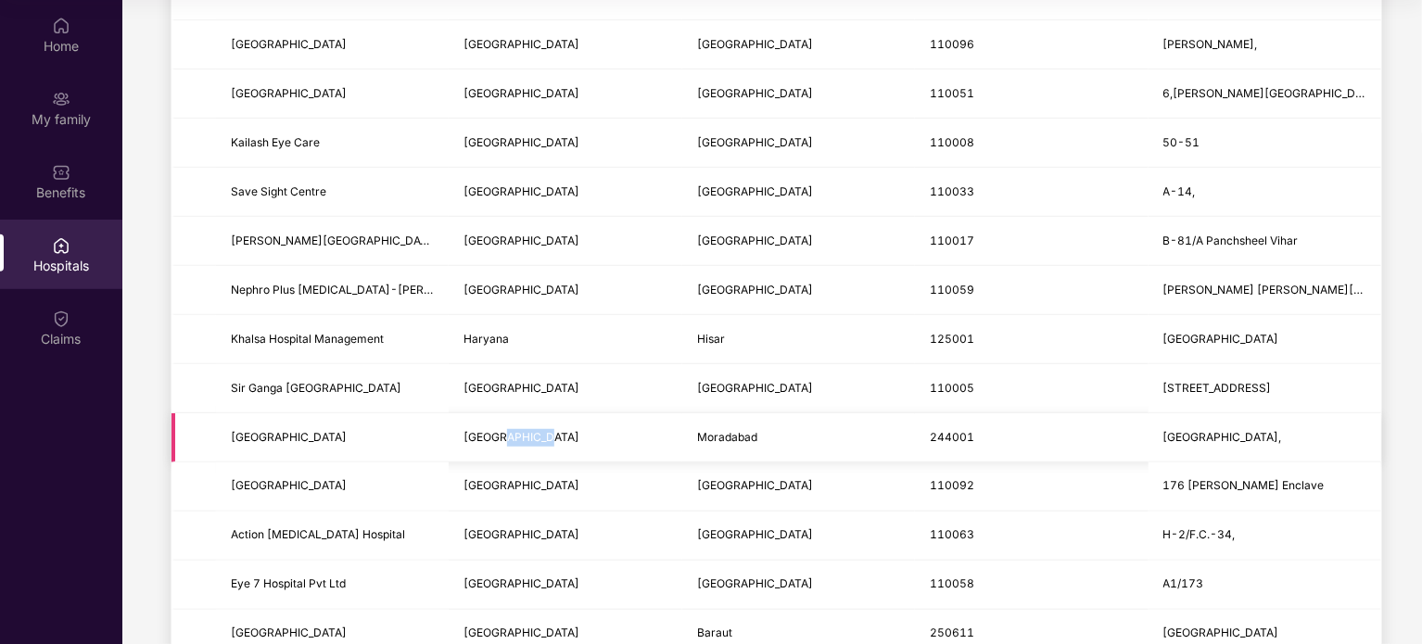
click at [501, 424] on td "[GEOGRAPHIC_DATA]" at bounding box center [565, 437] width 233 height 49
click at [734, 442] on td "Moradabad" at bounding box center [798, 437] width 233 height 49
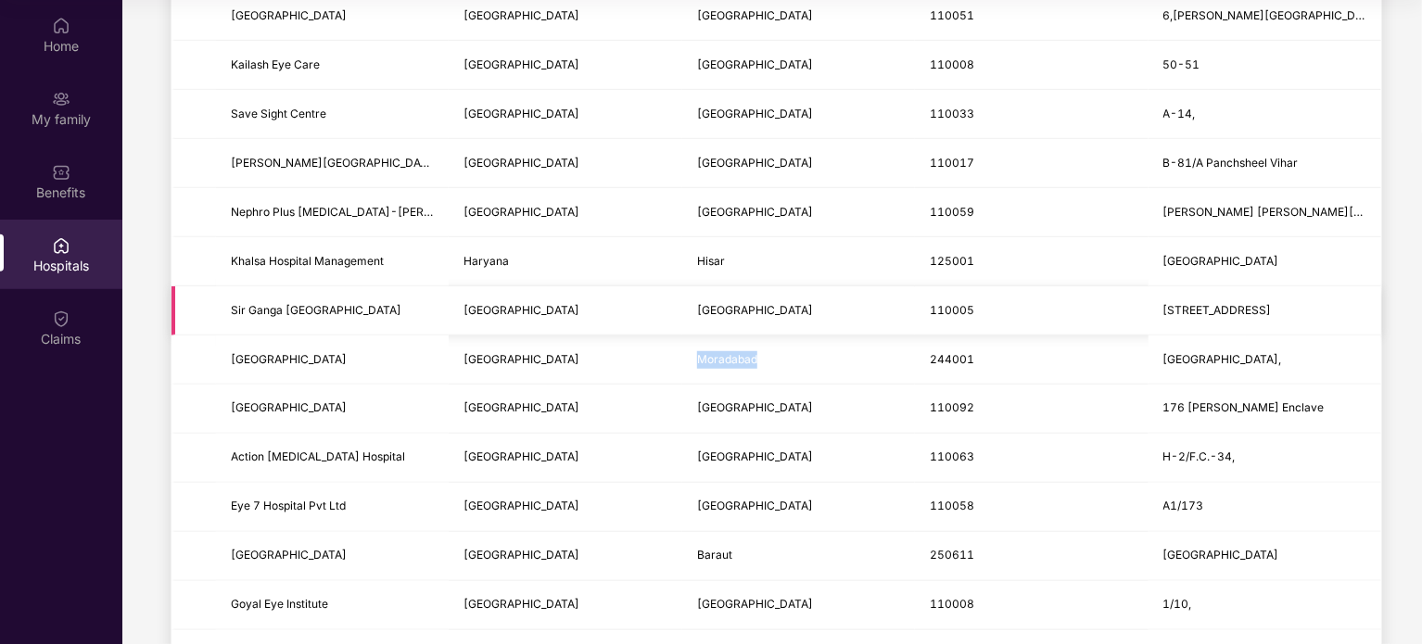
scroll to position [556, 0]
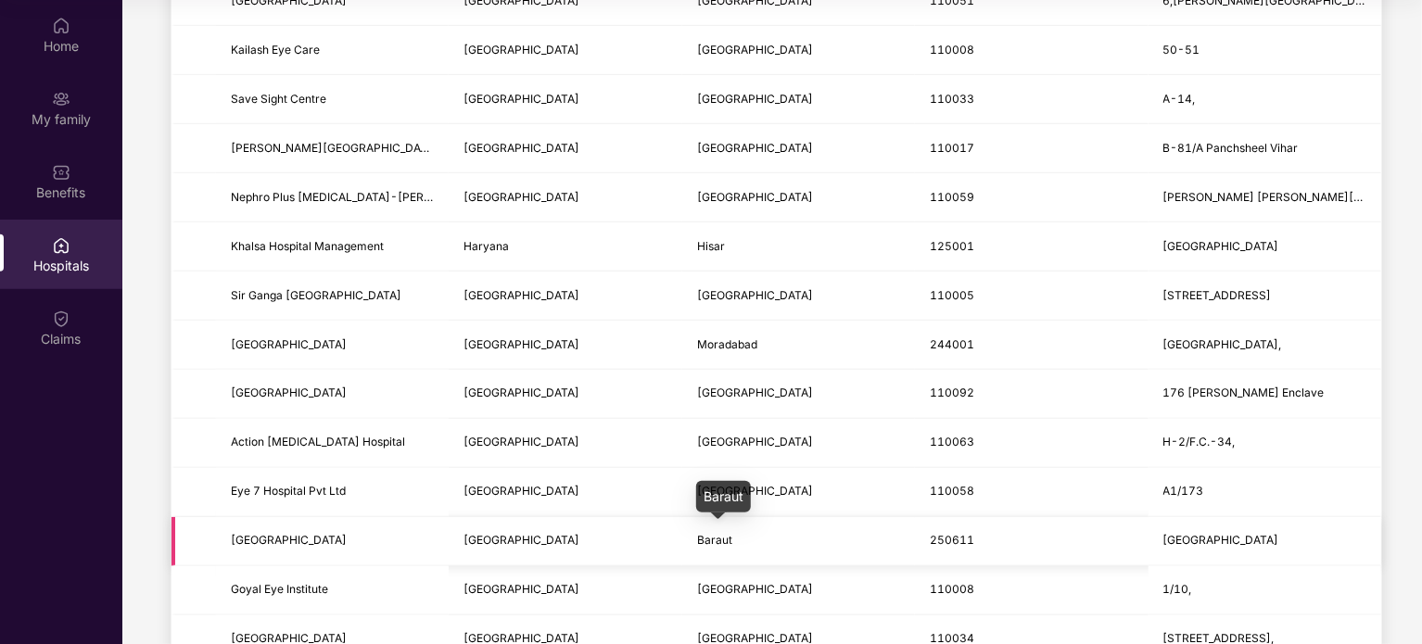
click at [717, 541] on span "Baraut" at bounding box center [714, 540] width 35 height 14
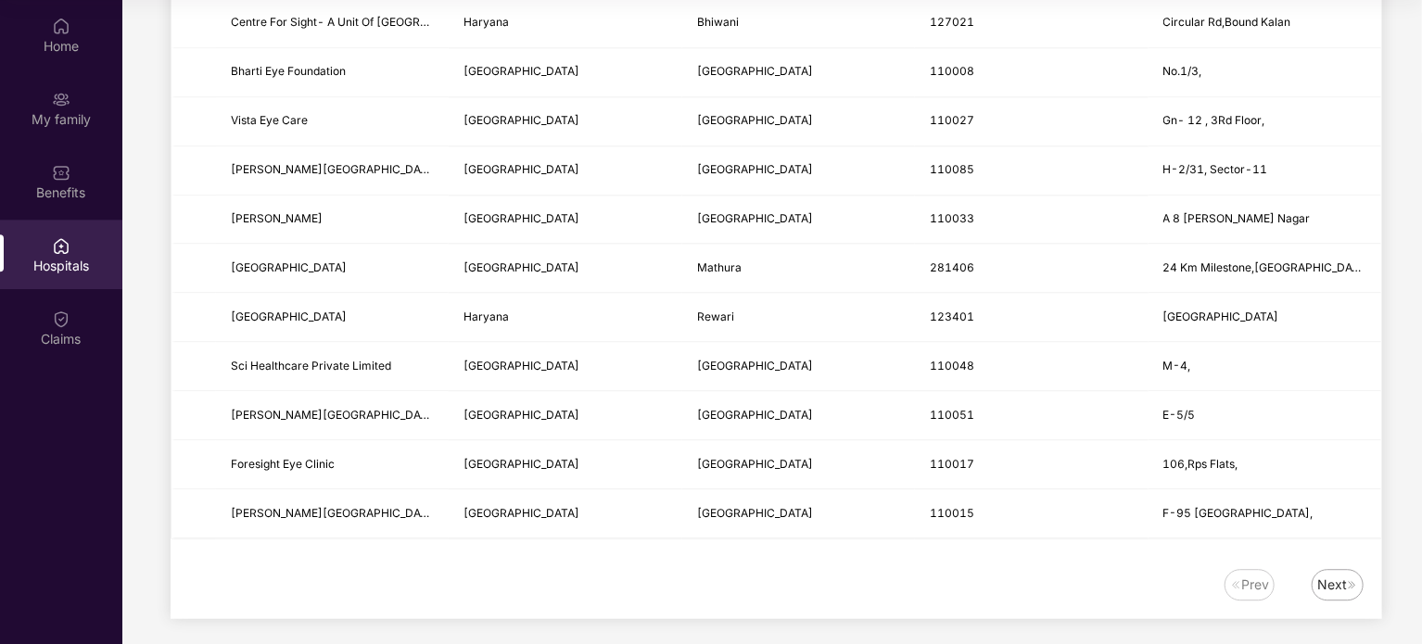
scroll to position [2204, 0]
click at [480, 505] on span "[GEOGRAPHIC_DATA]" at bounding box center [521, 512] width 116 height 14
drag, startPoint x: 480, startPoint y: 501, endPoint x: 421, endPoint y: 517, distance: 61.6
click at [421, 517] on tr "[PERSON_NAME][GEOGRAPHIC_DATA] [GEOGRAPHIC_DATA] [GEOGRAPHIC_DATA] F-[GEOGRAPHI…" at bounding box center [776, 512] width 1210 height 49
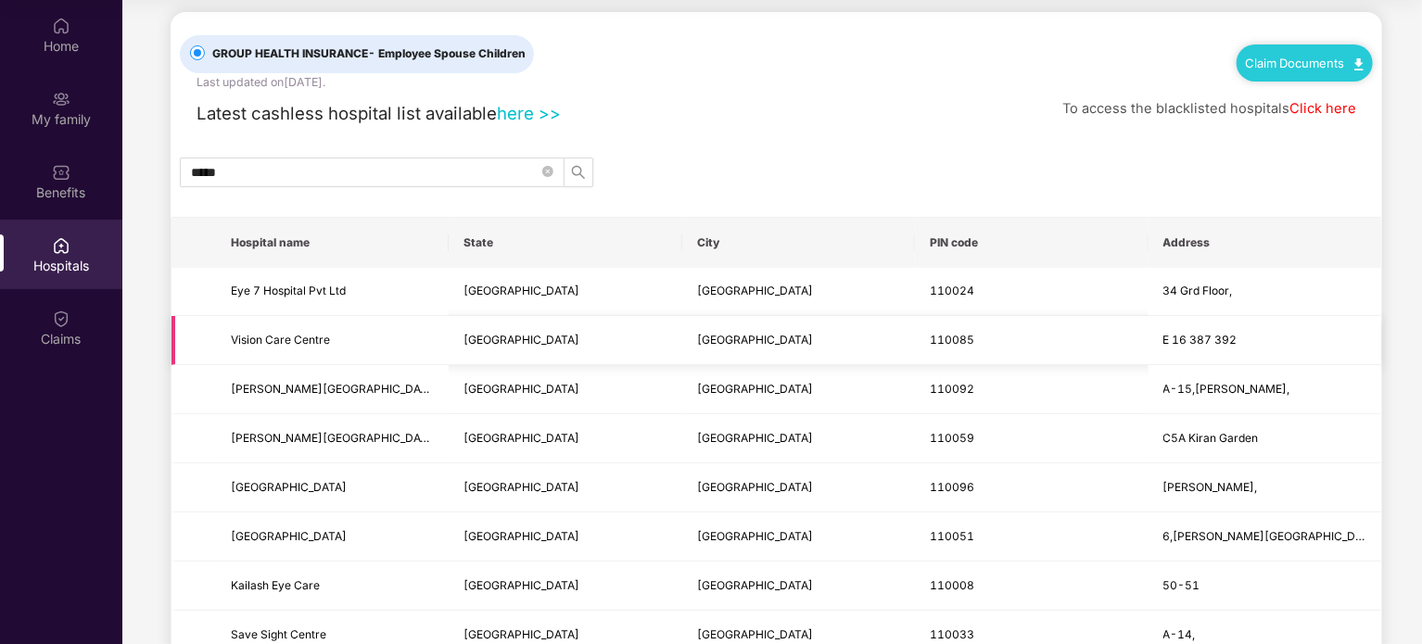
scroll to position [0, 0]
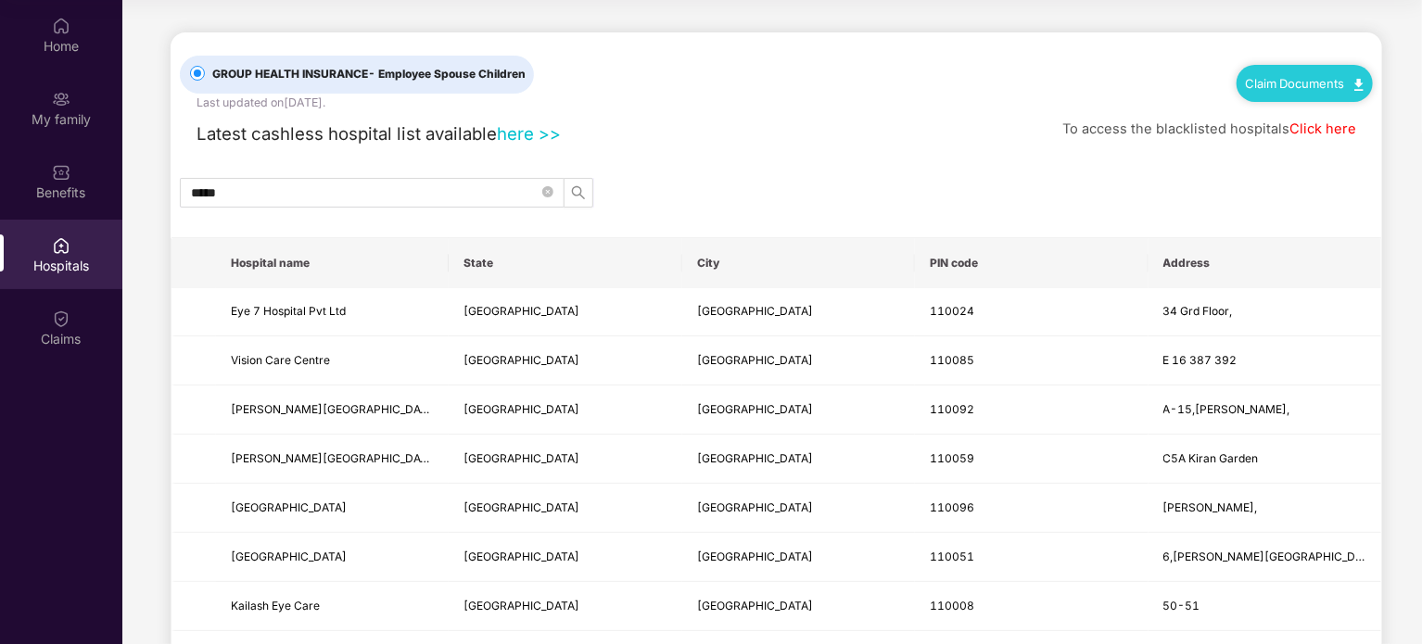
click at [96, 245] on div "Hospitals" at bounding box center [61, 255] width 122 height 70
click at [531, 133] on link "here >>" at bounding box center [529, 133] width 64 height 20
